Goal: Information Seeking & Learning: Learn about a topic

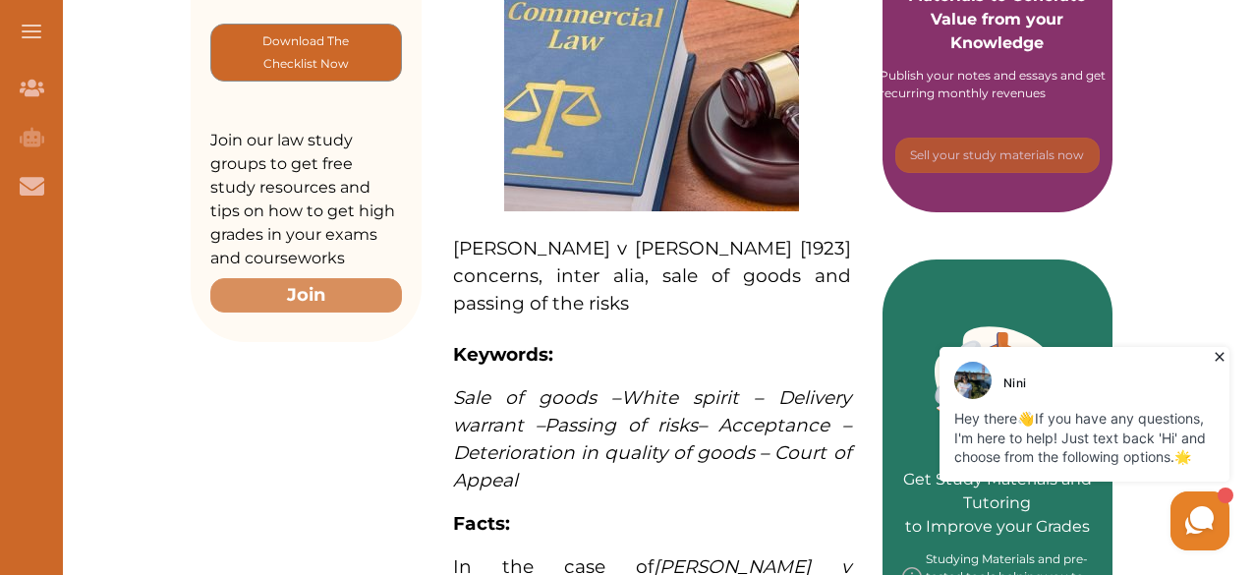
scroll to position [688, 0]
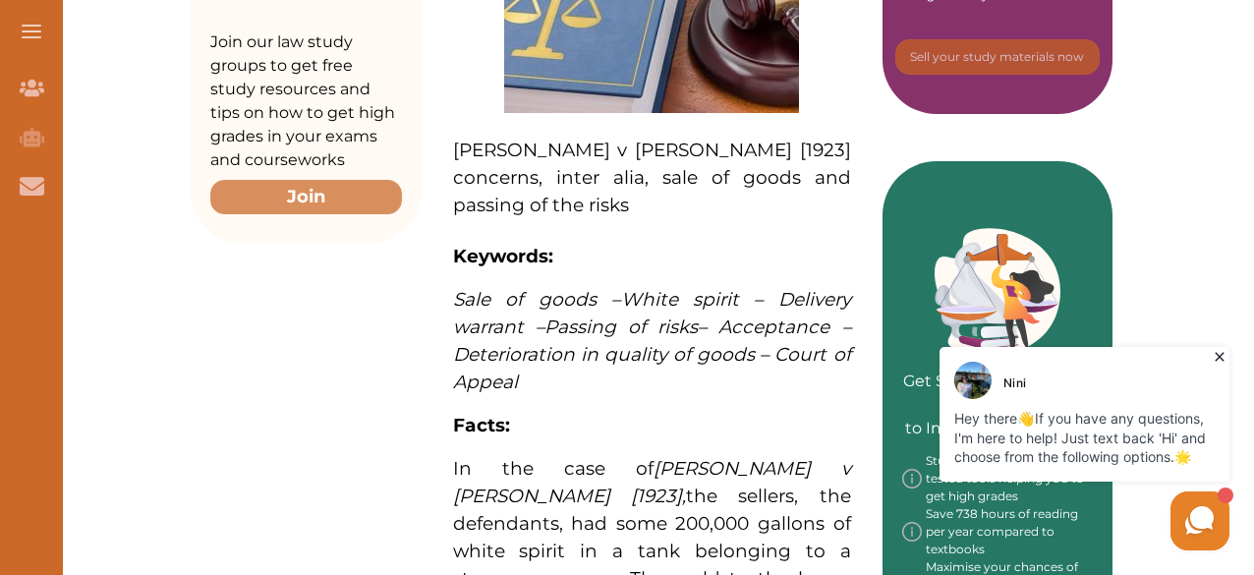
drag, startPoint x: 466, startPoint y: 231, endPoint x: 564, endPoint y: 273, distance: 107.0
click at [564, 286] on p "Sale of goods – White spirit – Delivery warrant – Passing of risks – Acceptance…" at bounding box center [652, 341] width 398 height 110
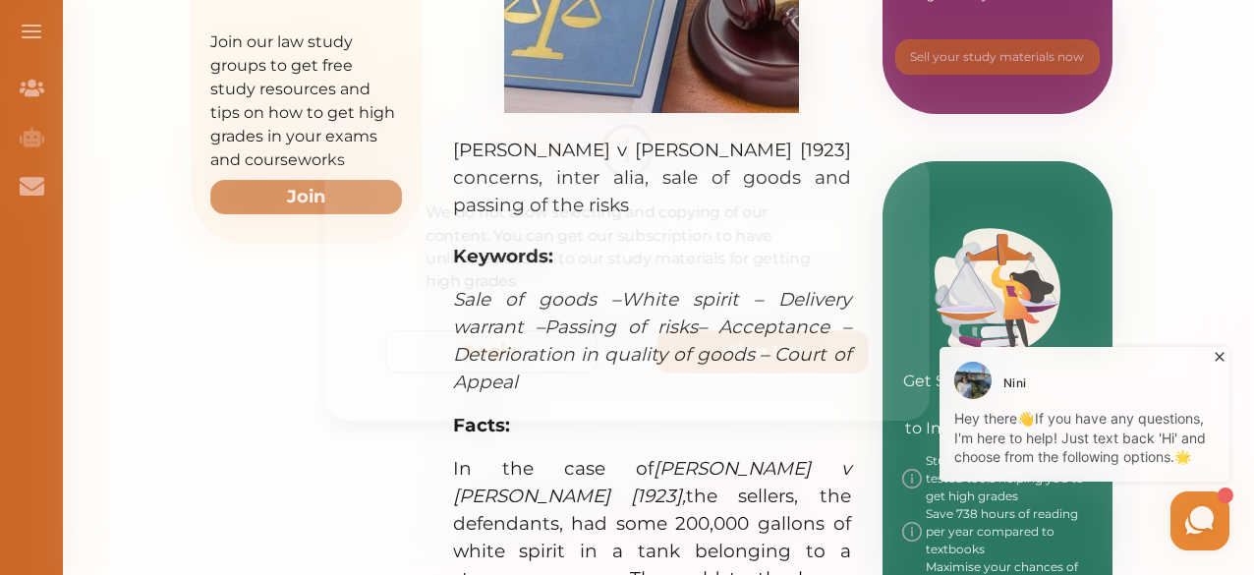
click at [504, 80] on div "We do not allow selecting and copying of our content. You can get our subscript…" at bounding box center [627, 287] width 1254 height 575
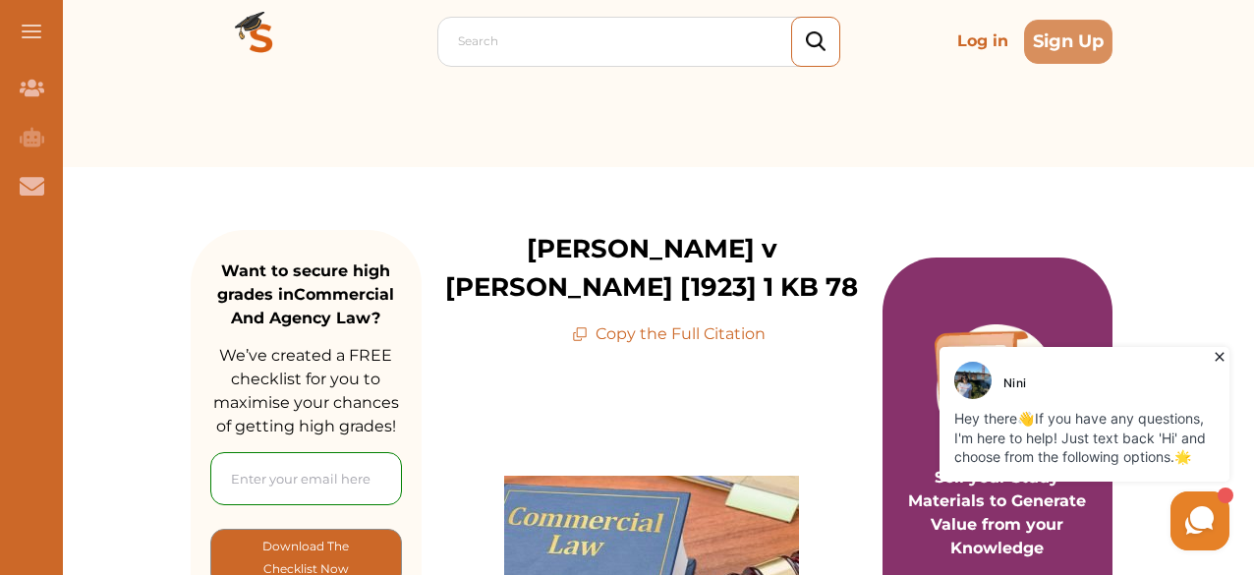
scroll to position [0, 0]
